Goal: Task Accomplishment & Management: Manage account settings

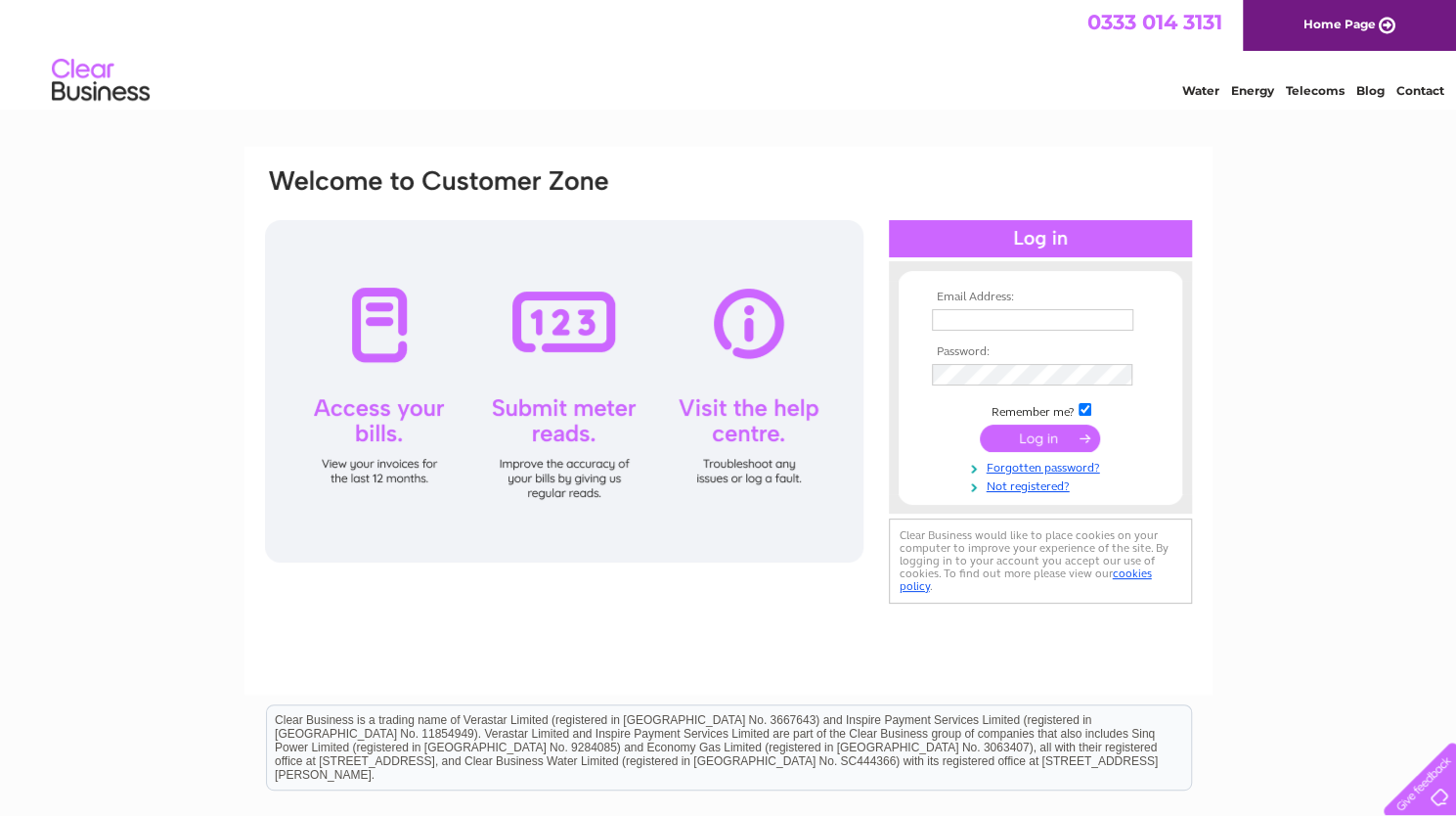
type input "info@musproperty.co.uk"
click at [1034, 439] on input "submit" at bounding box center [1040, 438] width 120 height 27
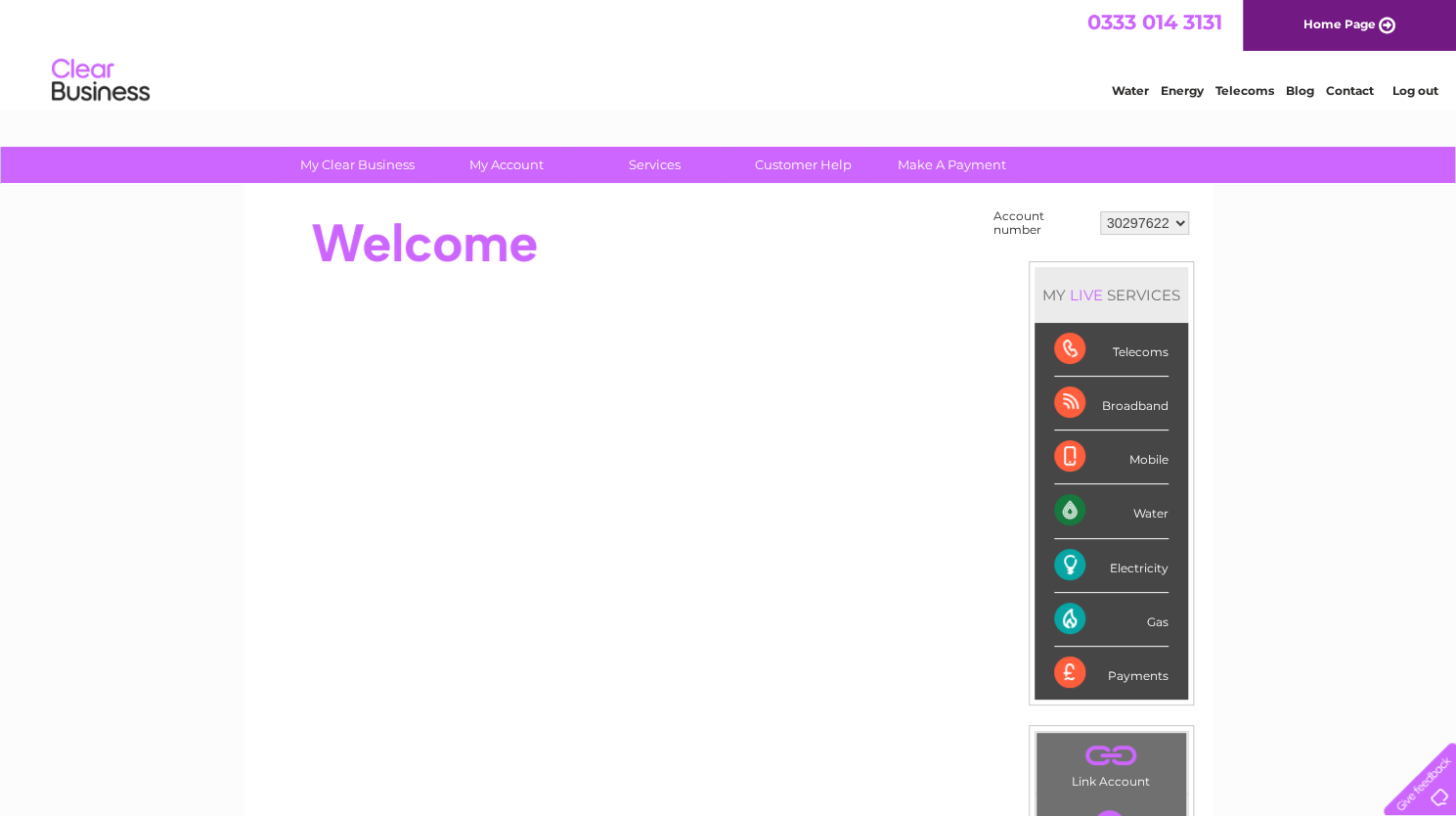
click at [1178, 223] on select "30297622" at bounding box center [1145, 223] width 89 height 23
click at [1101, 211] on select "30297622" at bounding box center [1145, 223] width 89 height 23
click at [1225, 239] on div "My Clear Business Login Details My Details My Preferences Link Account My Accou…" at bounding box center [728, 699] width 1456 height 1104
click at [1422, 85] on link "Log out" at bounding box center [1414, 90] width 46 height 15
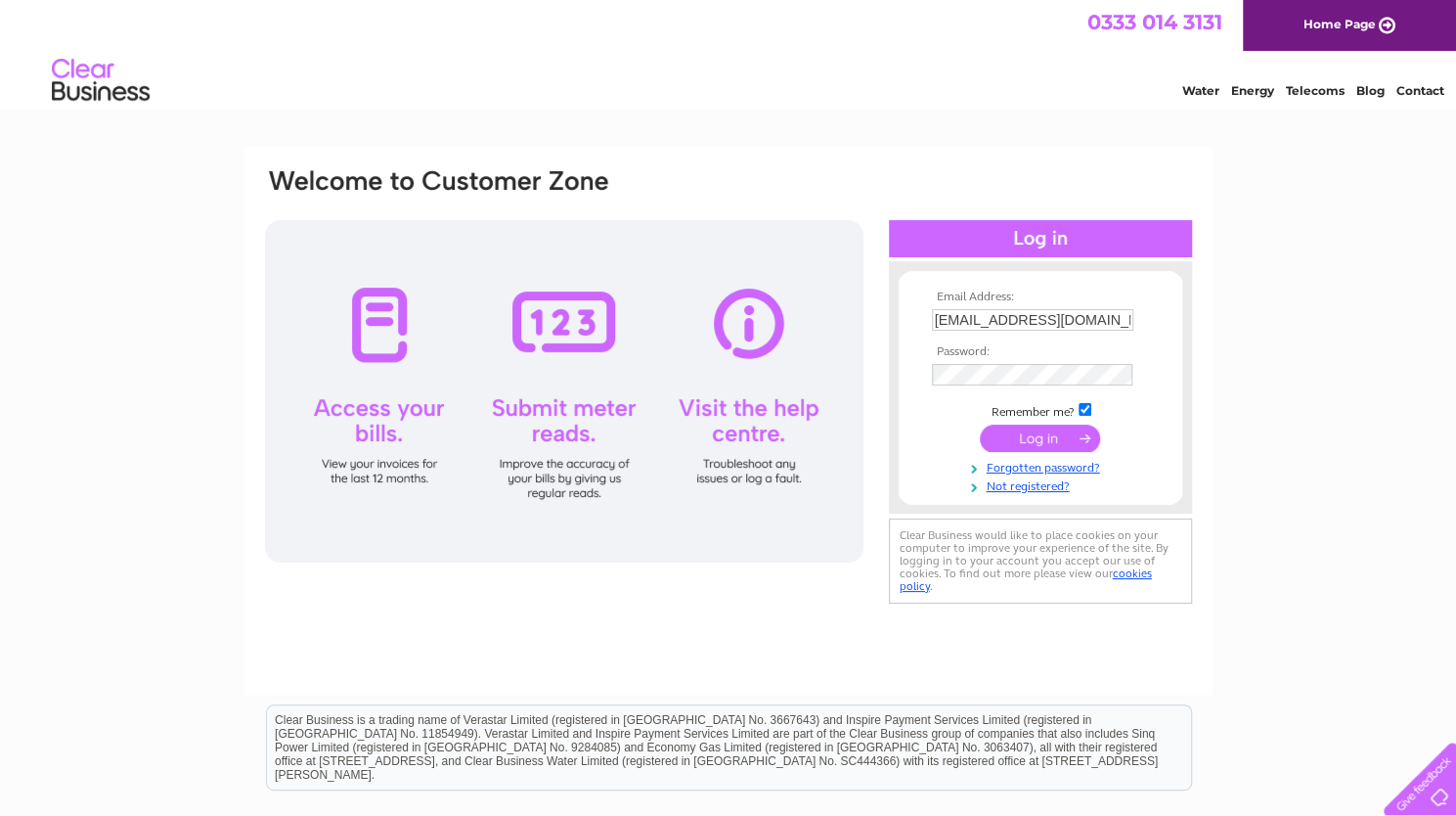
click at [1090, 326] on input "[EMAIL_ADDRESS][DOMAIN_NAME]" at bounding box center [1033, 320] width 202 height 22
drag, startPoint x: 1090, startPoint y: 326, endPoint x: 670, endPoint y: 361, distance: 421.5
click at [670, 361] on div "Email Address: info@musproperty.co.uk Password:" at bounding box center [729, 388] width 932 height 444
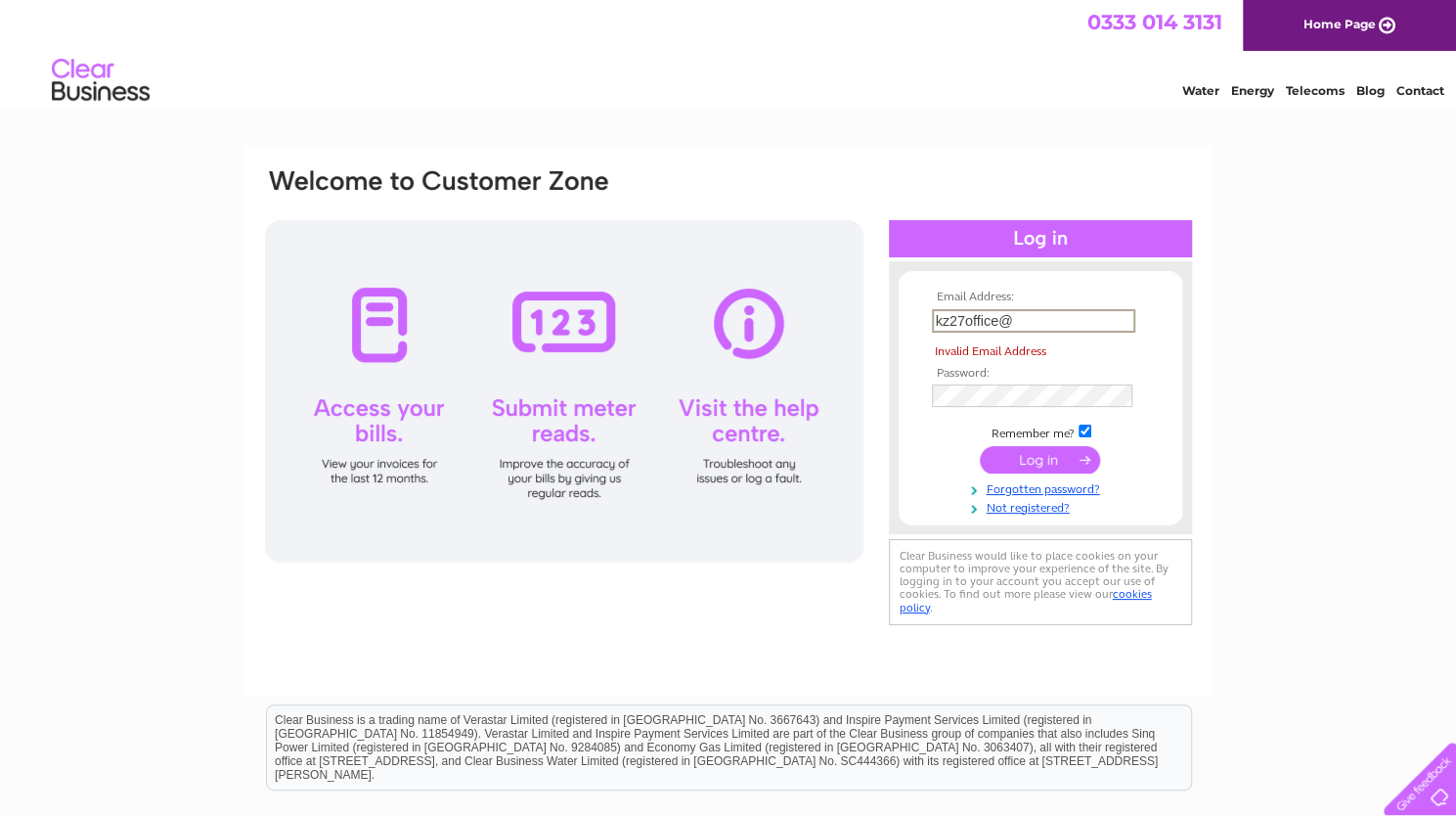
drag, startPoint x: 1018, startPoint y: 317, endPoint x: 799, endPoint y: 324, distance: 219.1
click at [799, 324] on div "Email Address: kz27office@ Invalid Email Address Password:" at bounding box center [729, 398] width 932 height 464
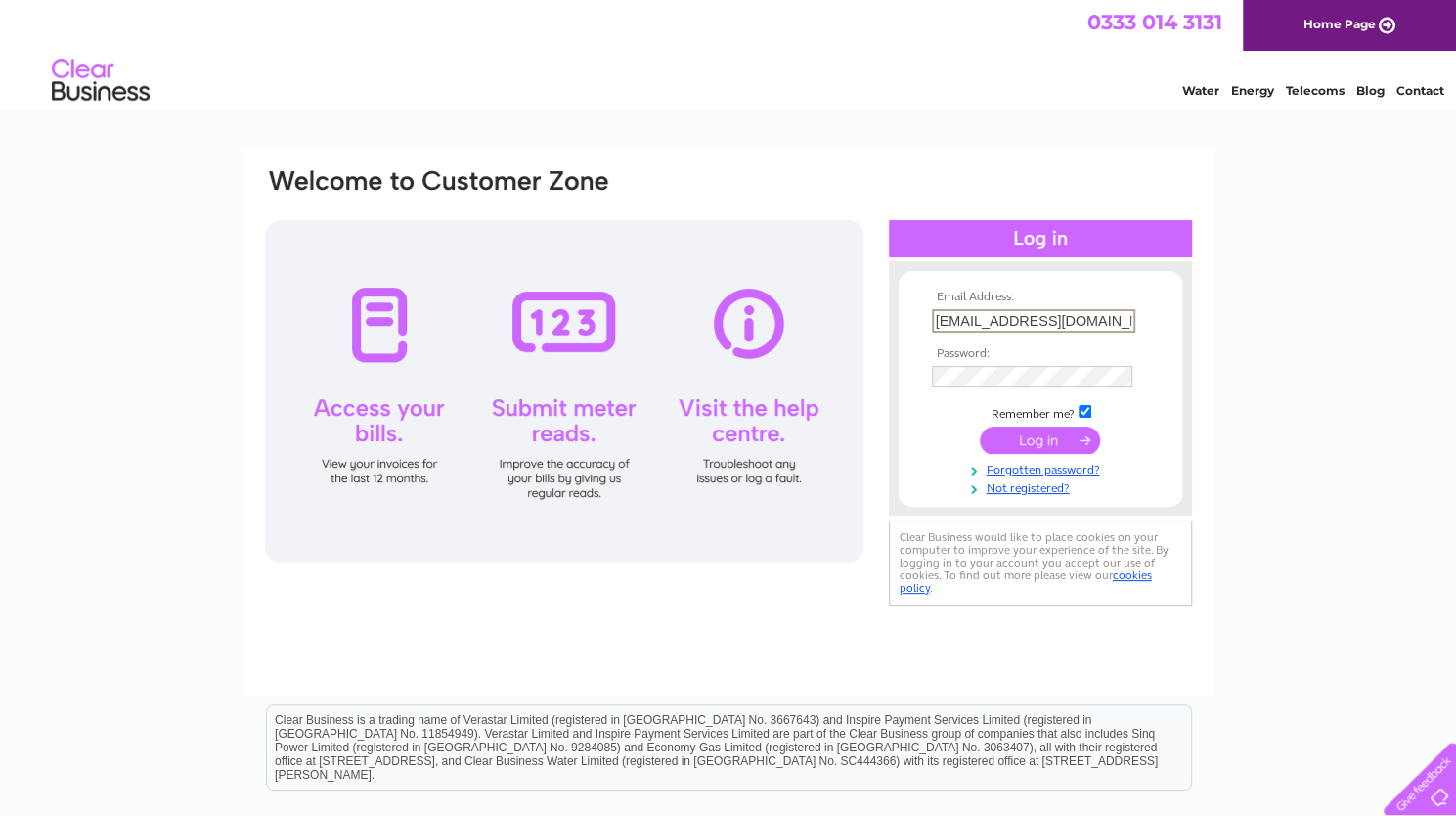
type input "kzoffice27@gmail.com"
click at [836, 414] on div "Email Address: kzoffice27@gmail.com Password:" at bounding box center [729, 388] width 932 height 444
click at [980, 428] on input "submit" at bounding box center [1040, 441] width 120 height 27
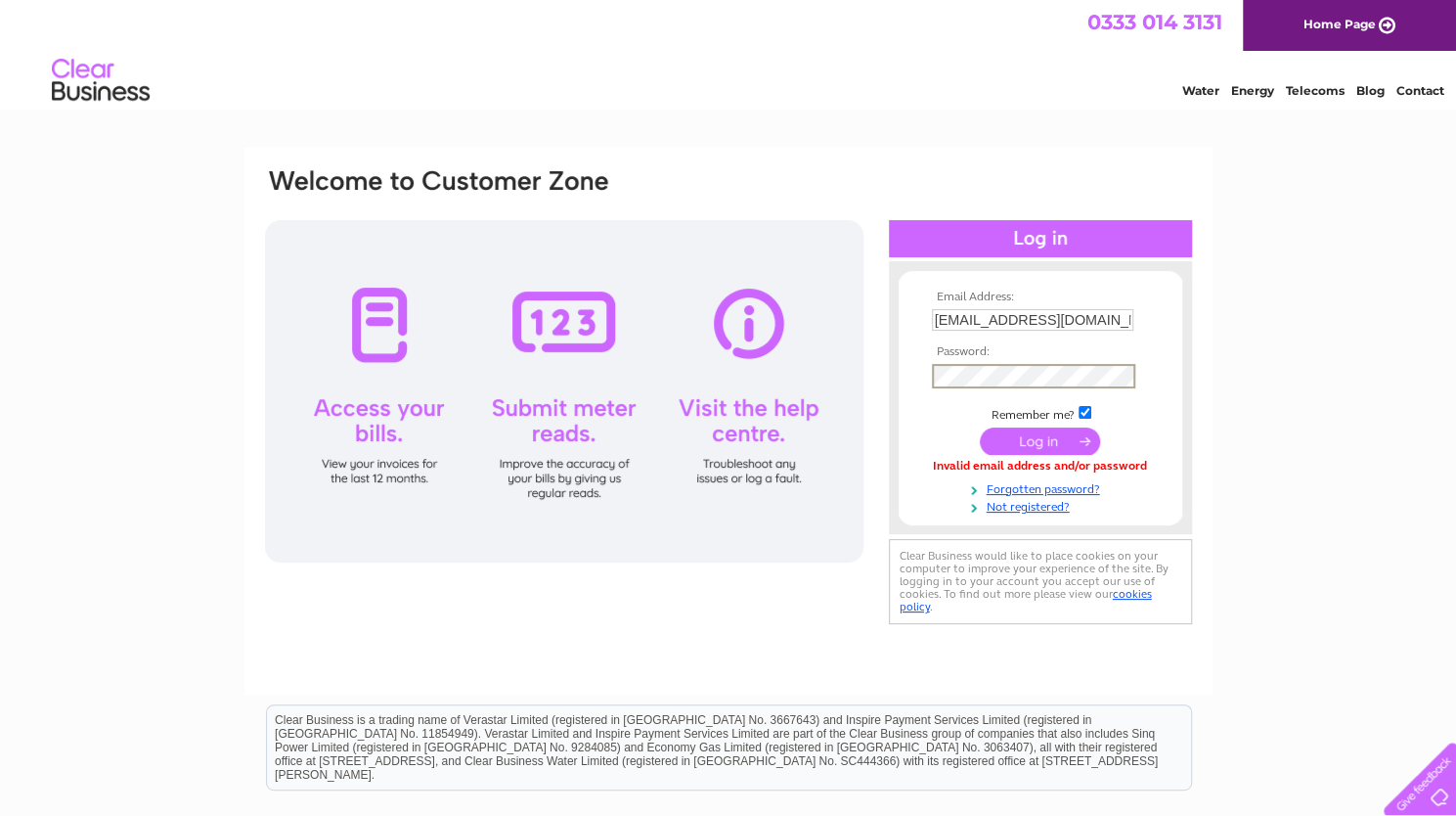
click at [980, 428] on input "submit" at bounding box center [1040, 441] width 120 height 27
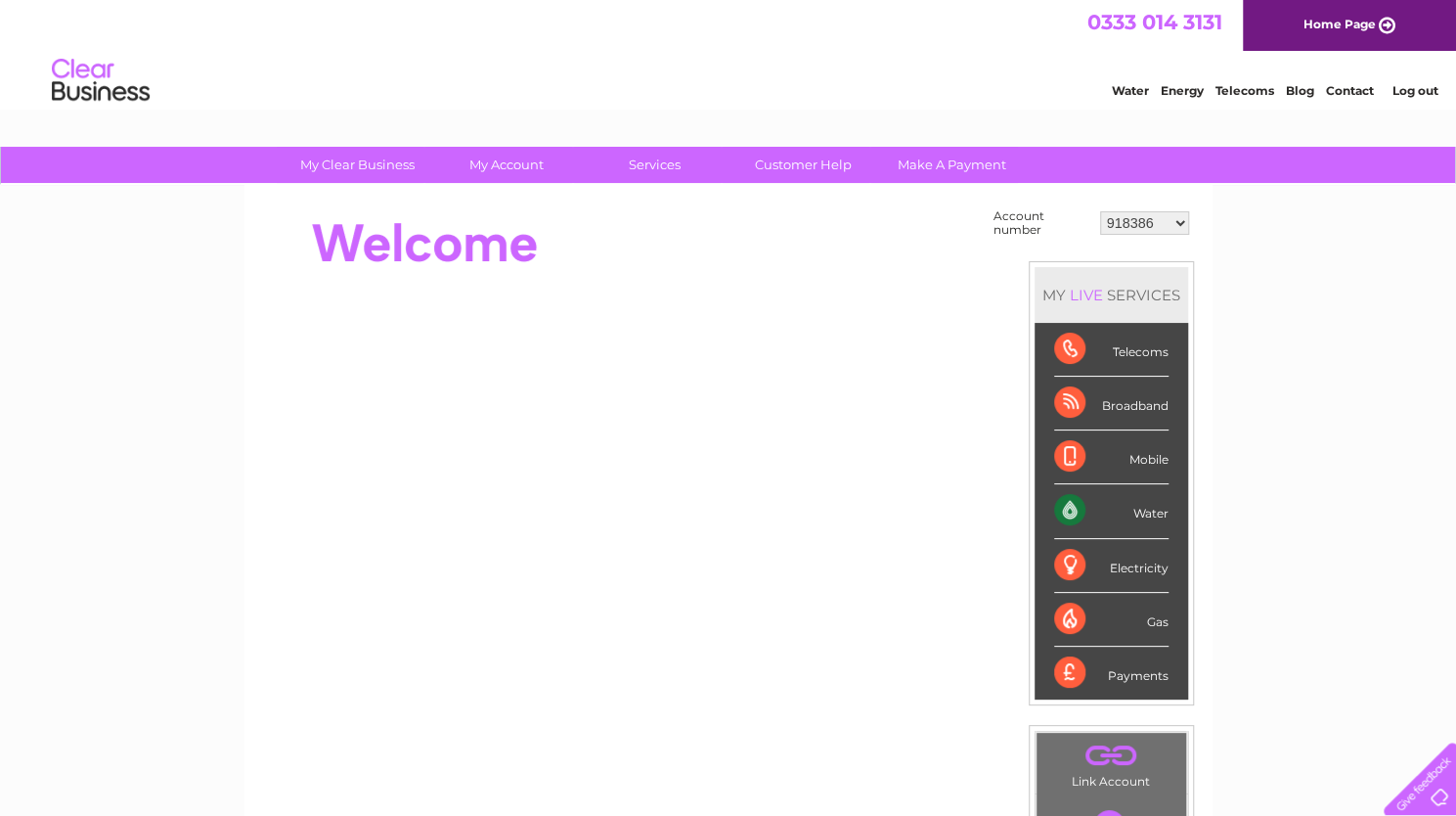
click at [1182, 218] on select "918386 30304075 30305766" at bounding box center [1145, 223] width 89 height 23
